Goal: Task Accomplishment & Management: Use online tool/utility

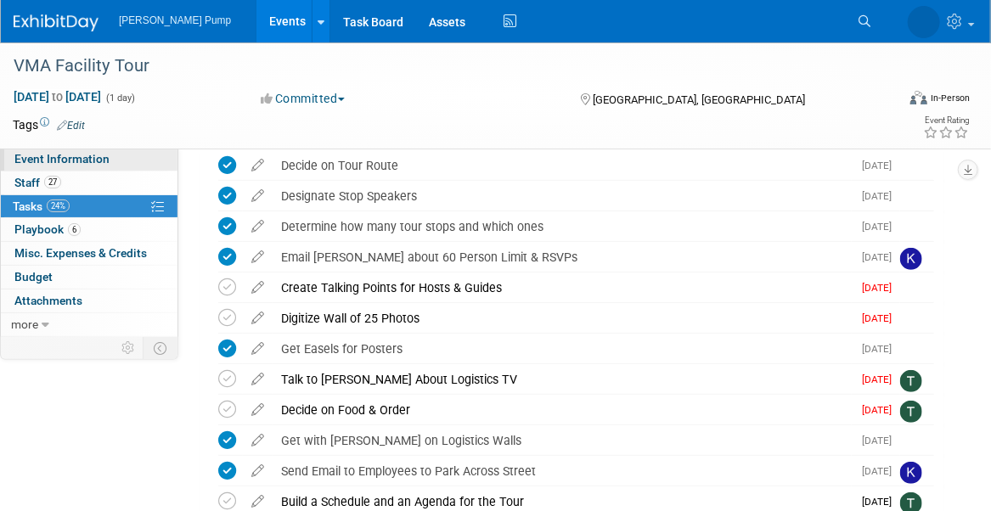
click at [65, 164] on span "Event Information" at bounding box center [61, 159] width 95 height 14
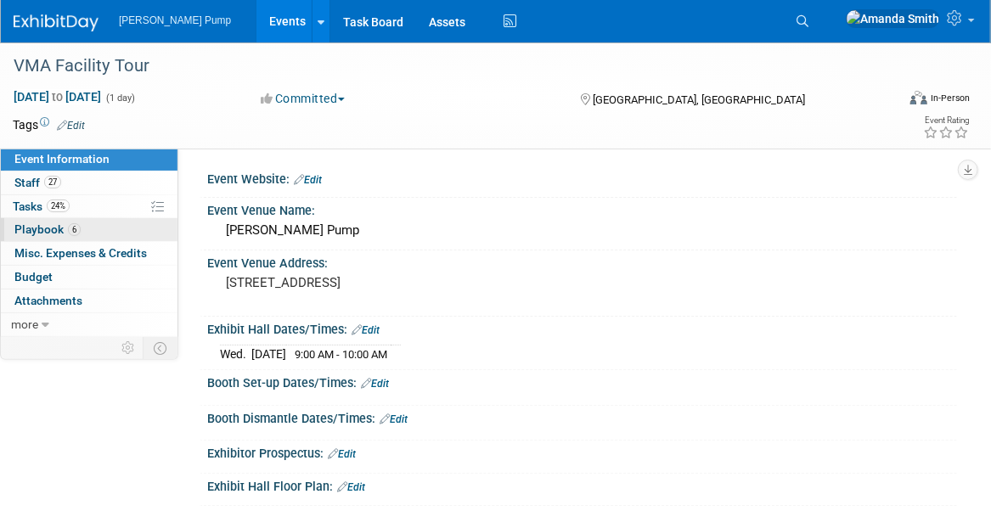
click at [48, 232] on span "Playbook 6" at bounding box center [47, 229] width 66 height 14
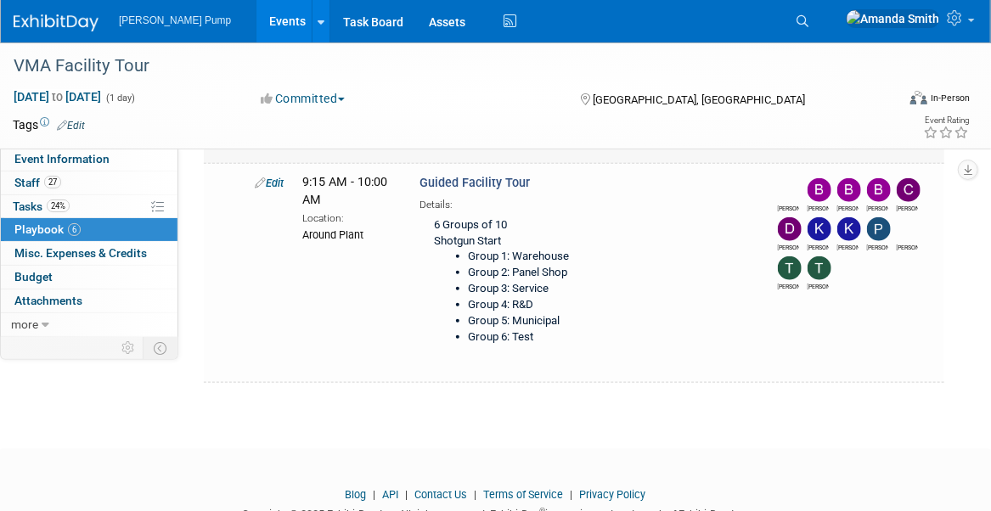
scroll to position [536, 0]
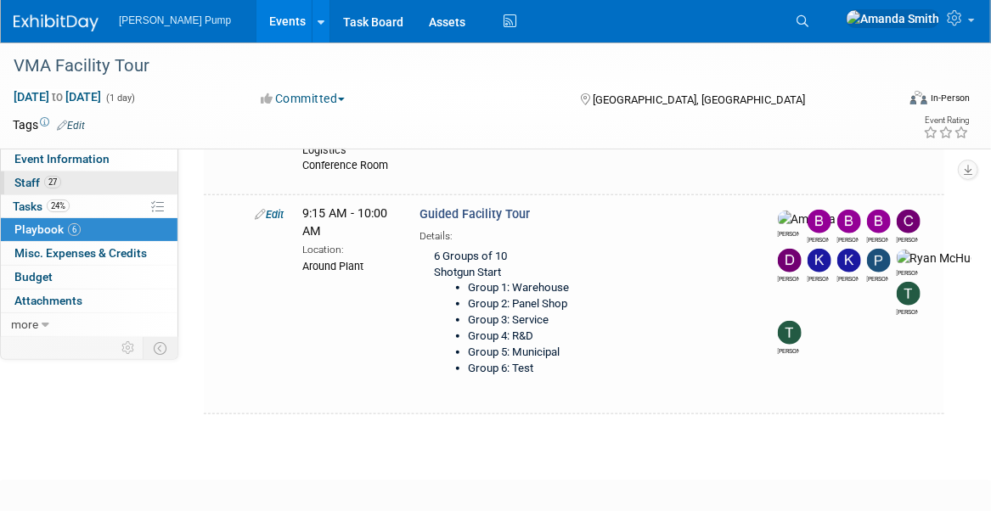
click at [39, 183] on span "Staff 27" at bounding box center [37, 183] width 47 height 14
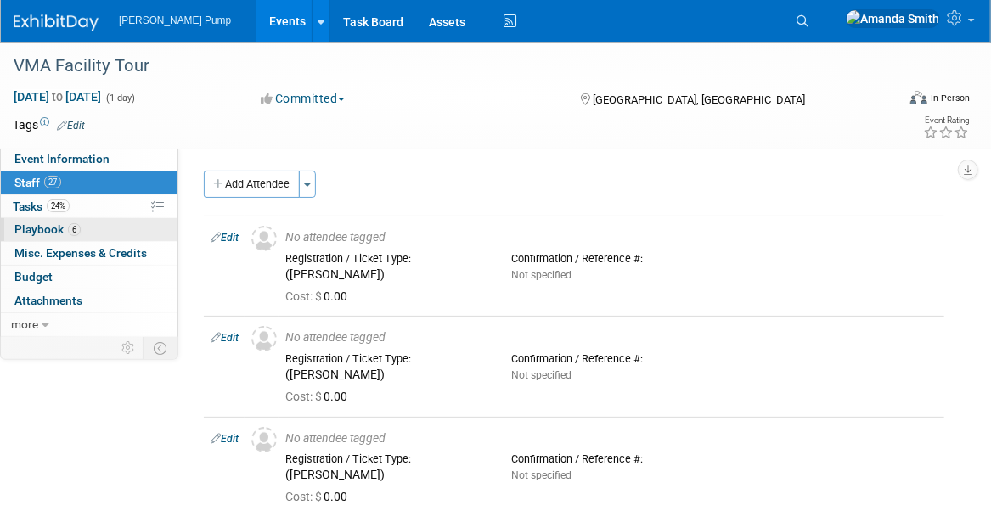
click at [31, 233] on span "Playbook 6" at bounding box center [47, 229] width 66 height 14
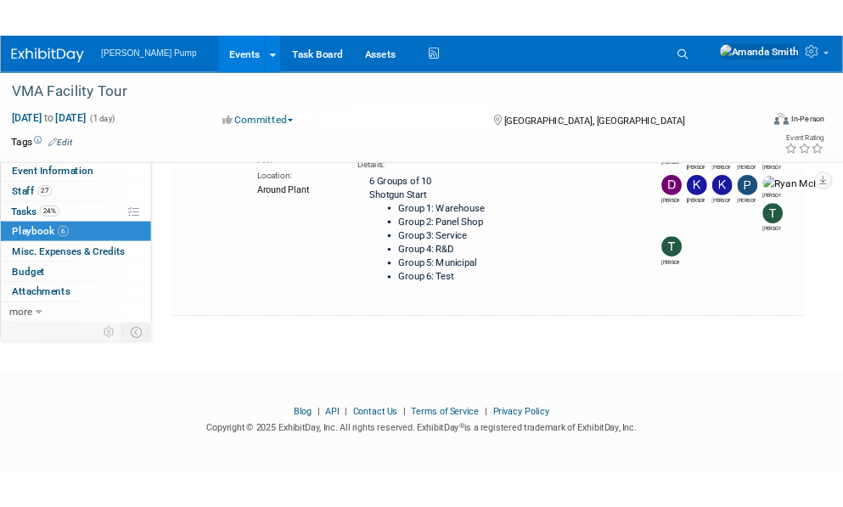
scroll to position [687, 0]
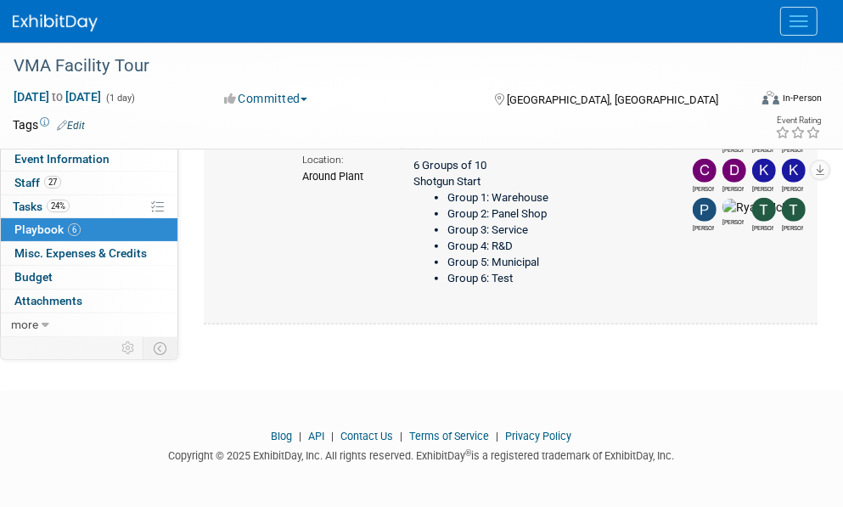
click at [519, 239] on li "Group 3: Service" at bounding box center [551, 230] width 208 height 16
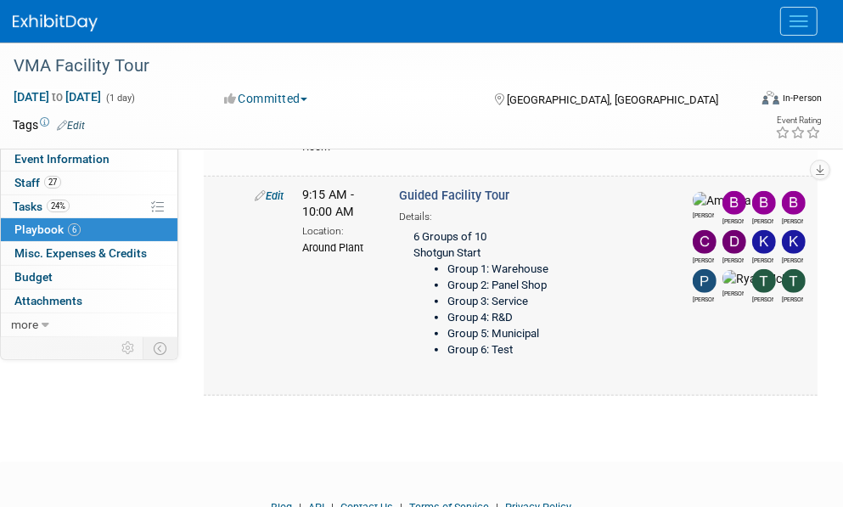
scroll to position [517, 0]
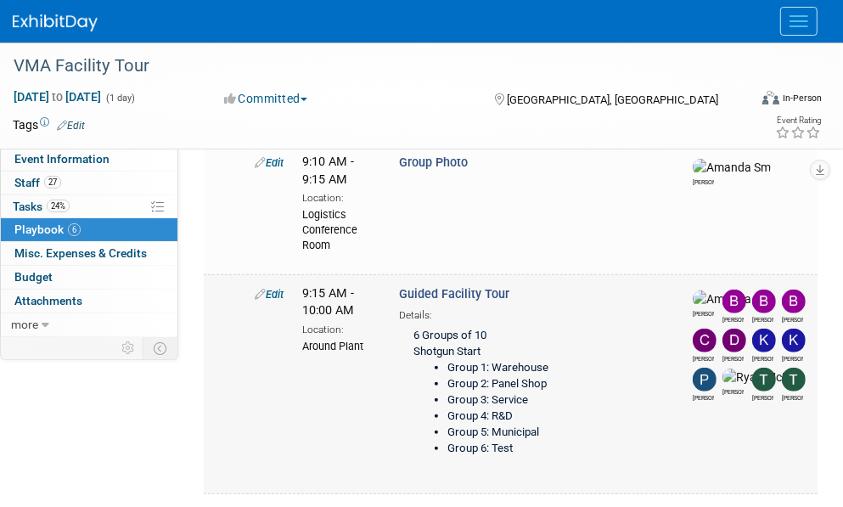
click at [269, 300] on link "Edit" at bounding box center [269, 294] width 29 height 13
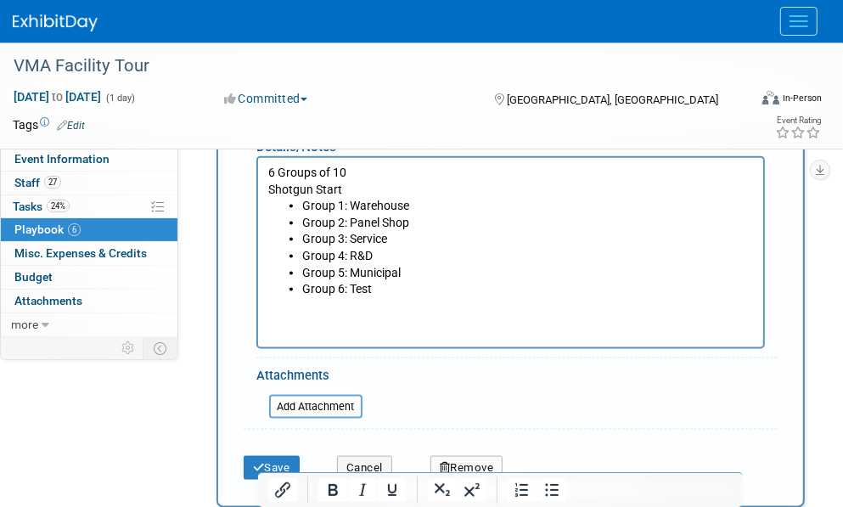
scroll to position [1212, 0]
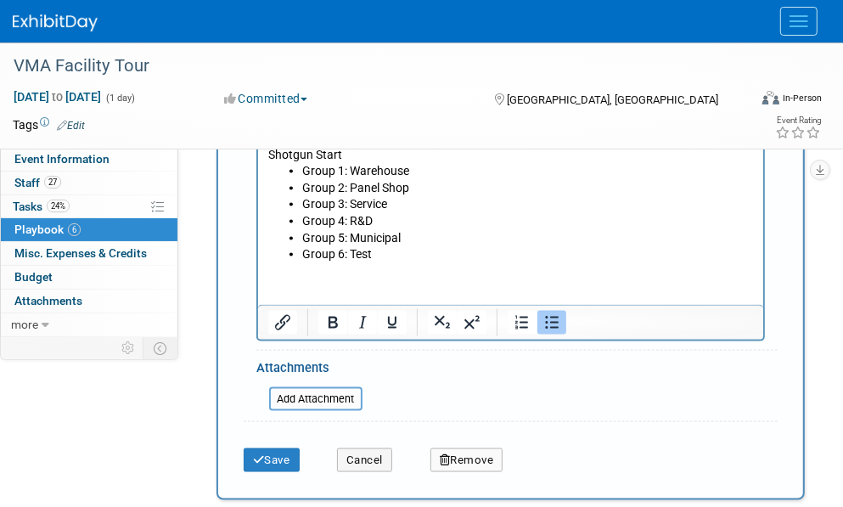
click at [404, 199] on li "Group 3: Service" at bounding box center [527, 203] width 452 height 17
click at [381, 218] on li "Group 4: R&D" at bounding box center [527, 220] width 452 height 17
click at [396, 251] on li "Group 6: Test" at bounding box center [527, 253] width 452 height 17
drag, startPoint x: 398, startPoint y: 259, endPoint x: 290, endPoint y: 255, distance: 107.9
click at [301, 255] on li "Group 6: Test" at bounding box center [527, 253] width 452 height 17
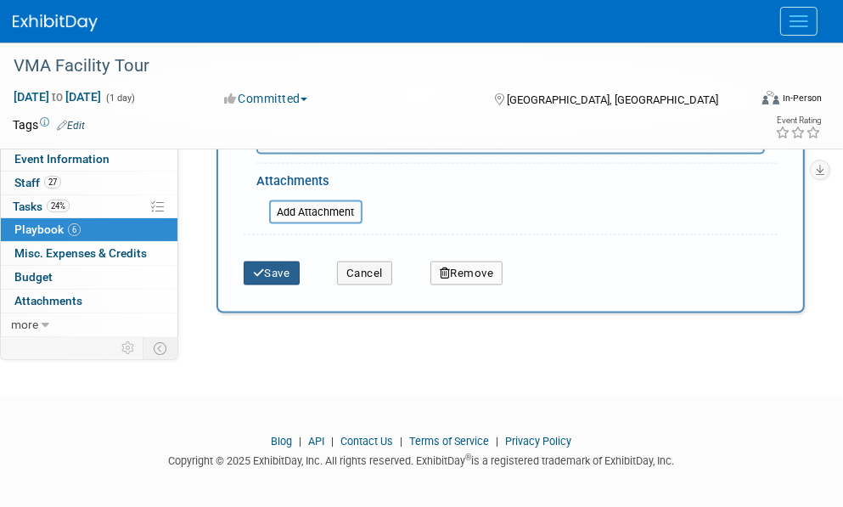
click at [263, 282] on button "Save" at bounding box center [272, 273] width 56 height 24
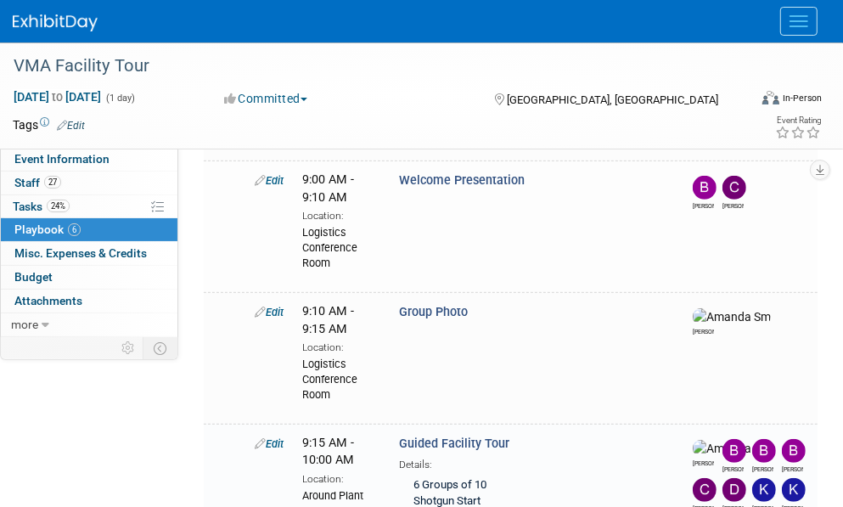
scroll to position [598, 0]
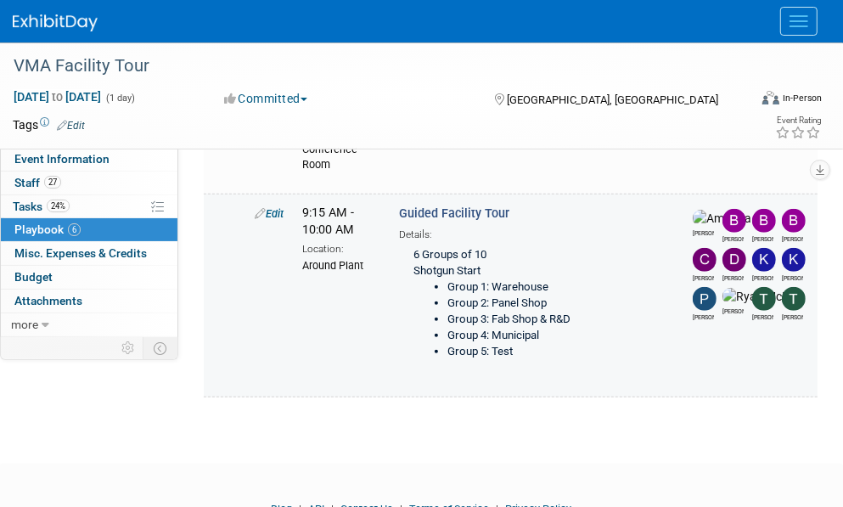
click at [277, 220] on link "Edit" at bounding box center [269, 213] width 29 height 13
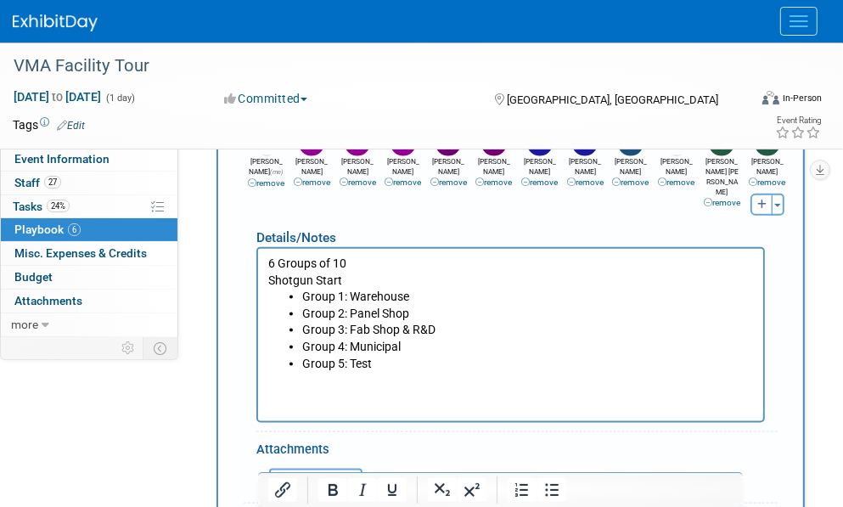
scroll to position [1127, 0]
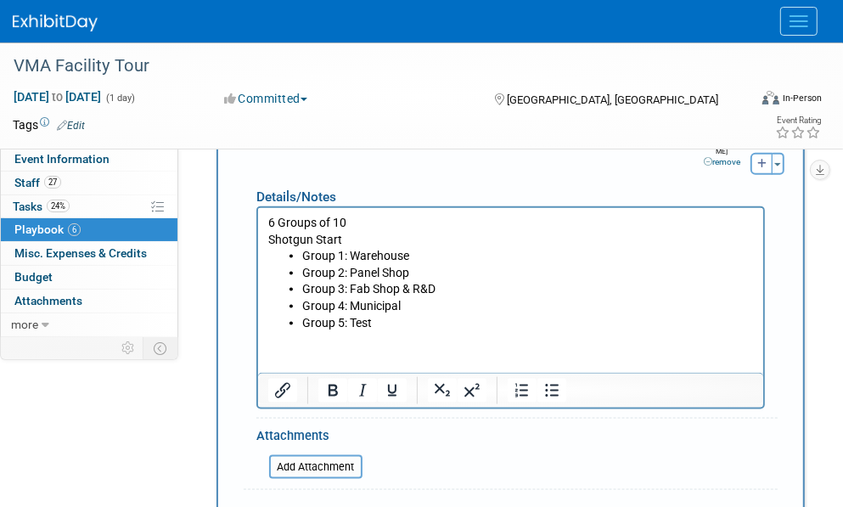
click at [271, 222] on p "6 Groups of 10 Shotgun Start" at bounding box center [510, 230] width 486 height 33
click at [565, 301] on li "Group 4: Municipal" at bounding box center [527, 305] width 452 height 17
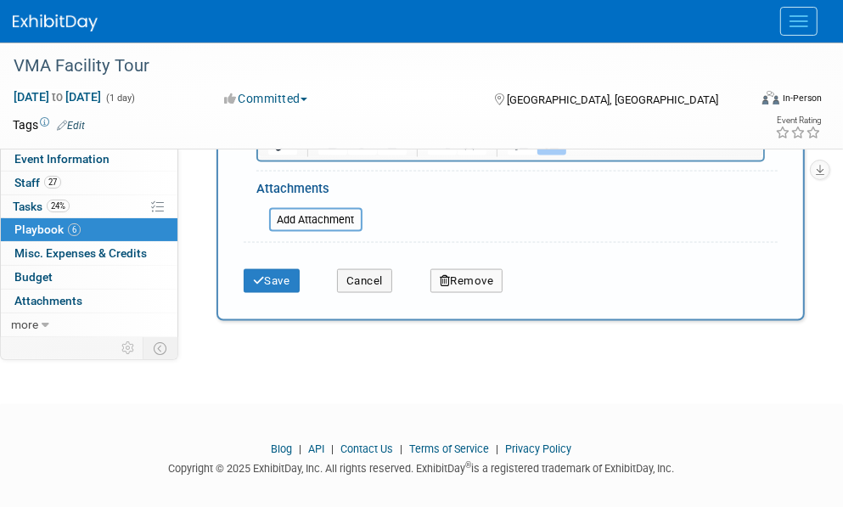
scroll to position [1382, 0]
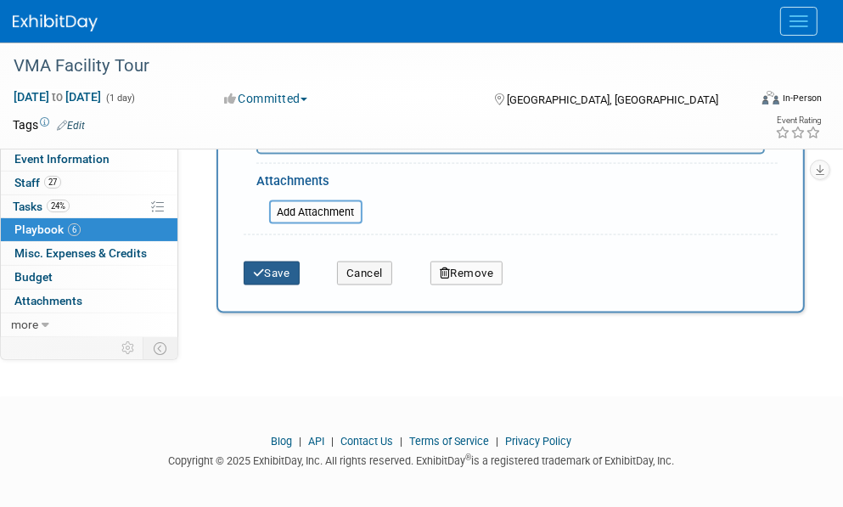
click at [290, 281] on button "Save" at bounding box center [272, 273] width 56 height 24
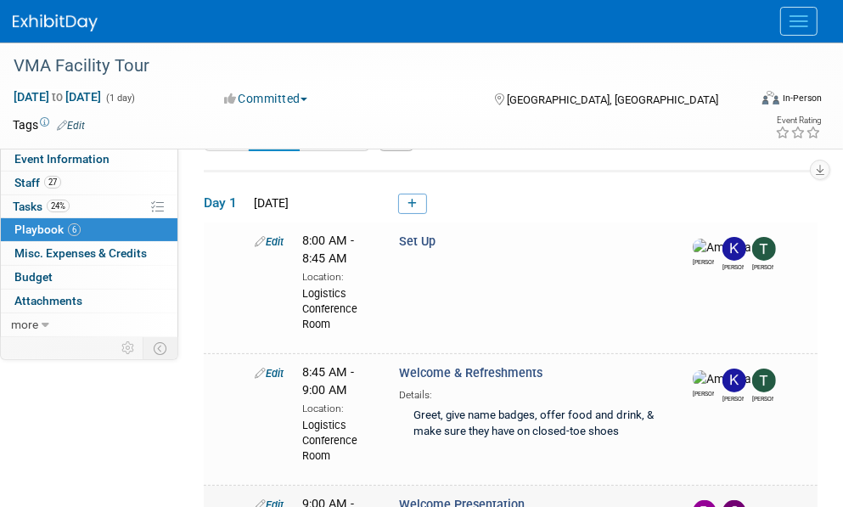
scroll to position [598, 0]
